Goal: Find specific page/section

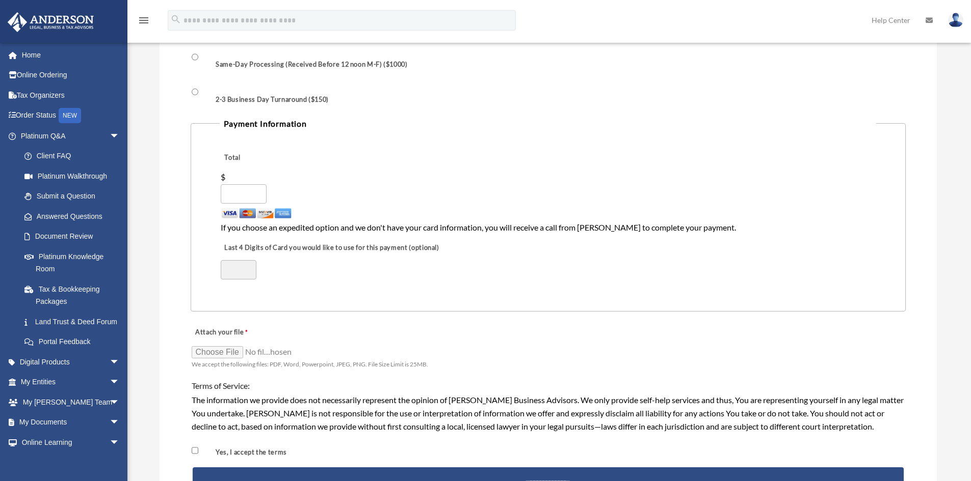
type input "*"
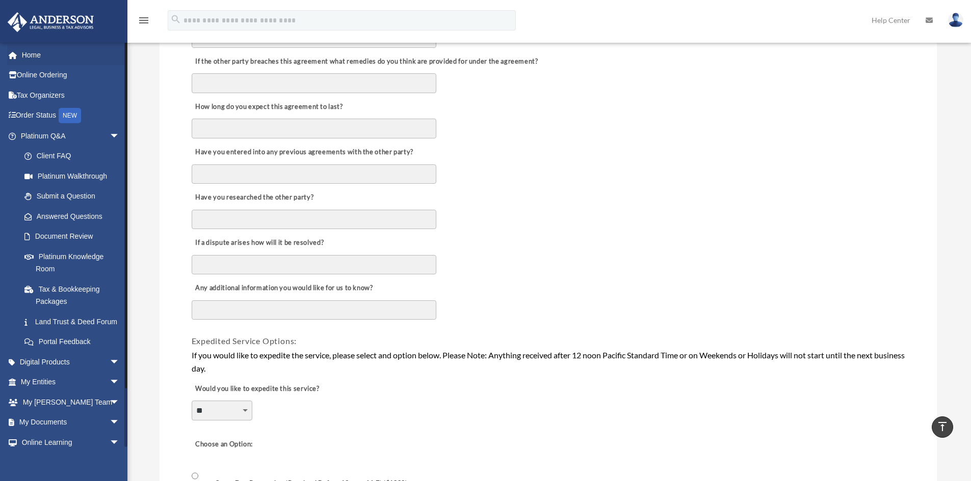
scroll to position [255, 0]
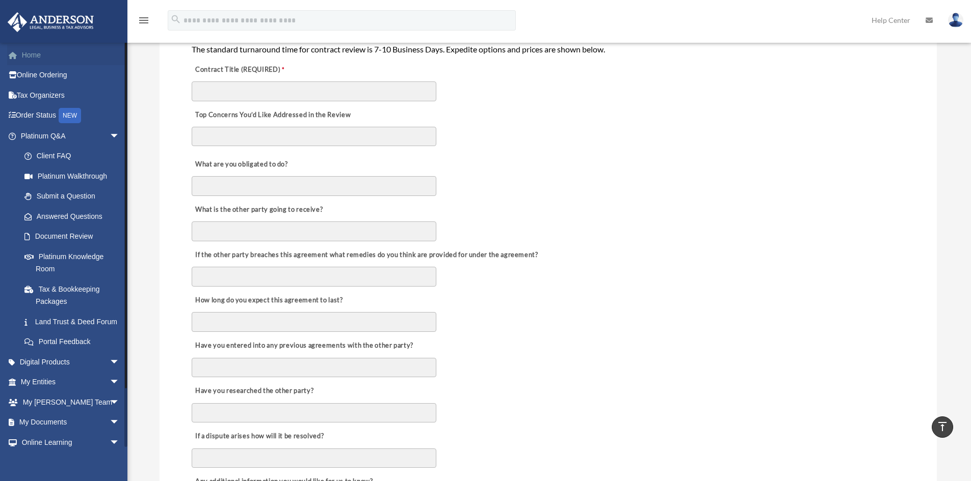
click at [20, 51] on link "Home" at bounding box center [71, 55] width 128 height 20
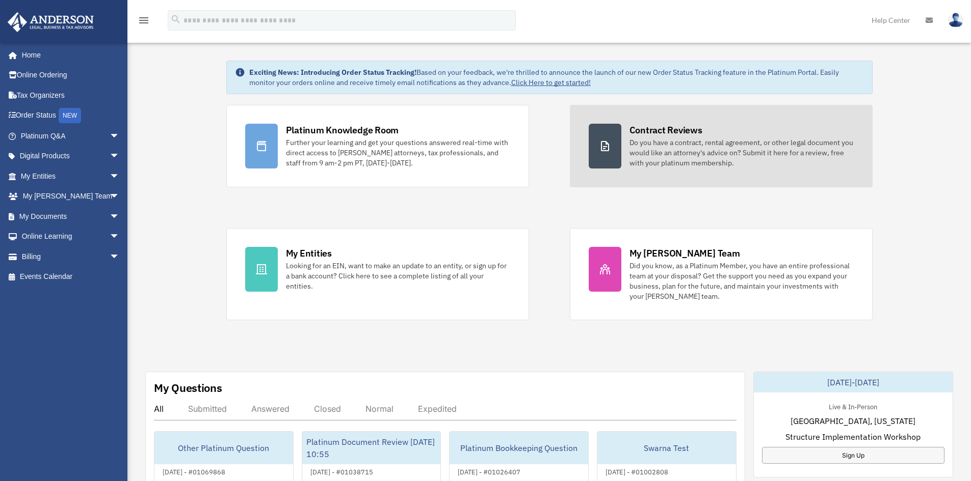
scroll to position [51, 0]
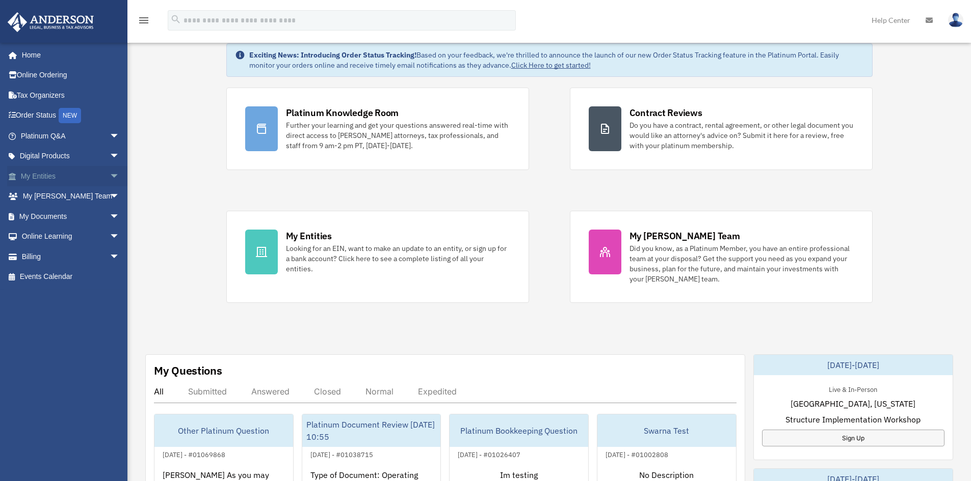
click at [110, 172] on span "arrow_drop_down" at bounding box center [120, 176] width 20 height 21
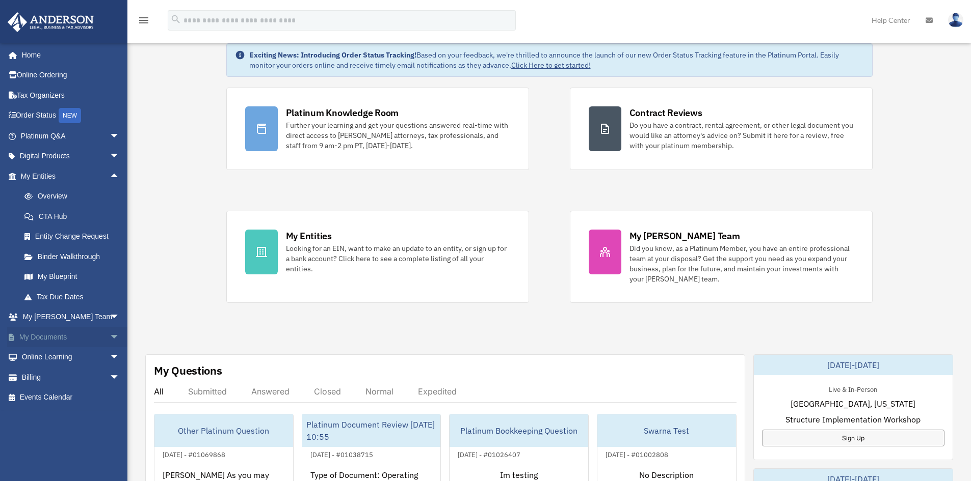
click at [110, 334] on span "arrow_drop_down" at bounding box center [120, 337] width 20 height 21
click at [83, 372] on link "Meeting Minutes" at bounding box center [74, 377] width 121 height 20
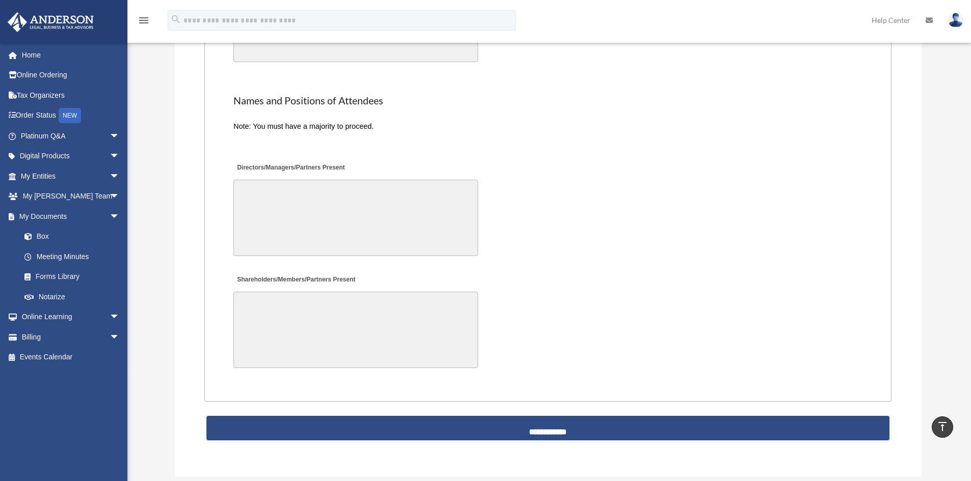
scroll to position [2293, 0]
